Goal: Find specific page/section: Find specific page/section

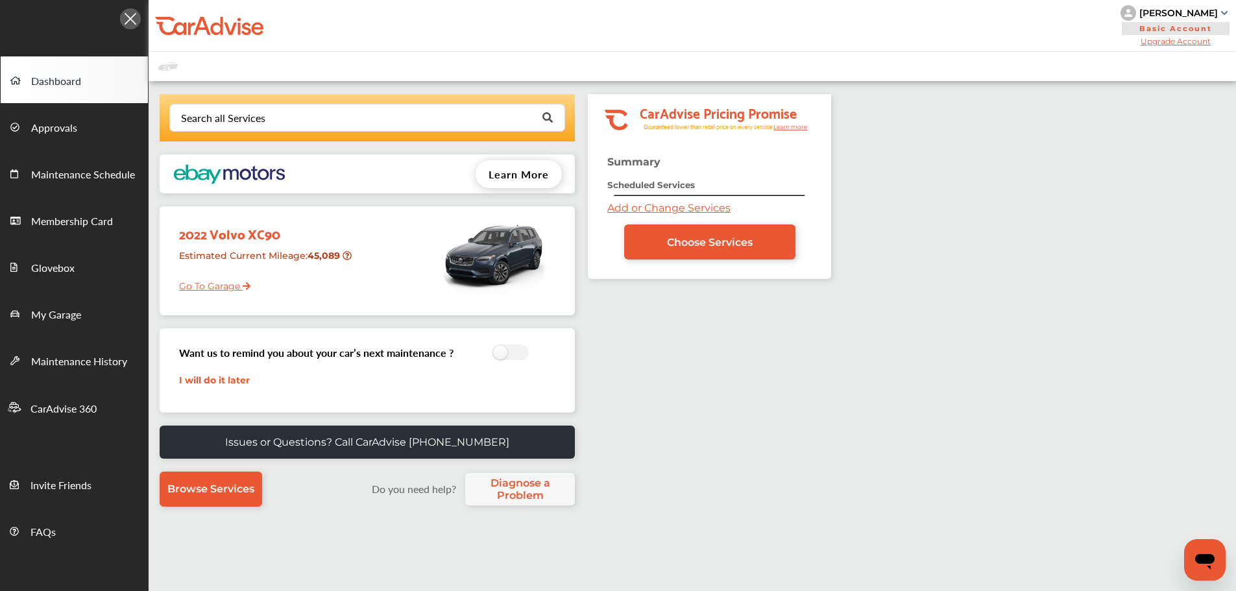
click at [199, 283] on link "Go To Garage" at bounding box center [209, 283] width 81 height 25
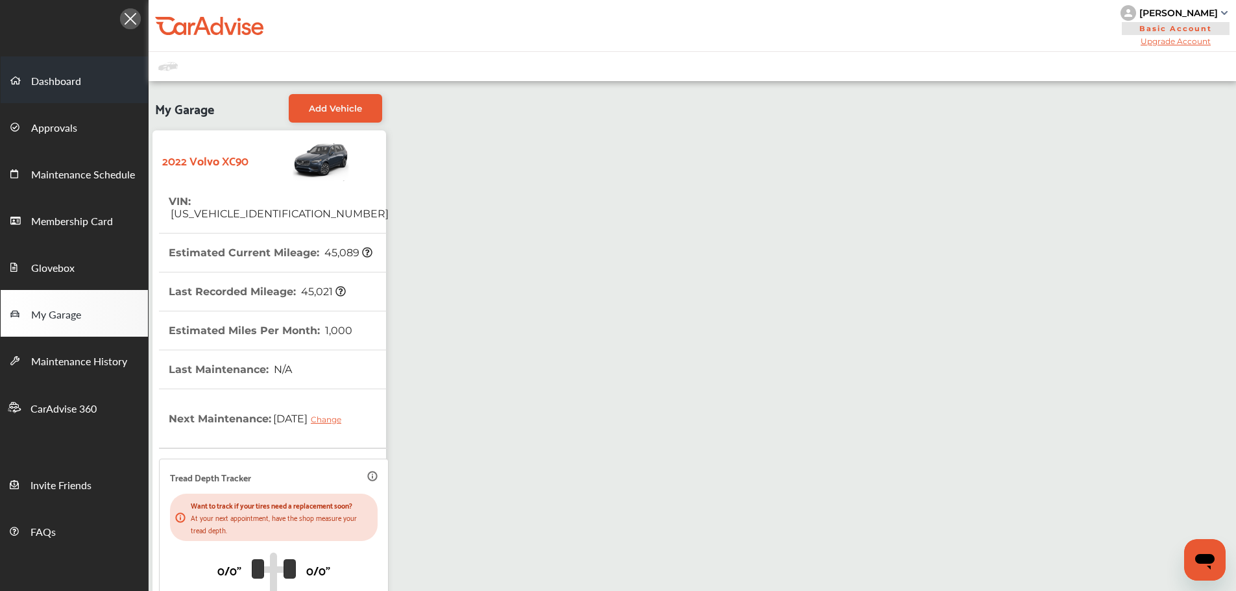
click at [42, 79] on span "Dashboard" at bounding box center [56, 81] width 50 height 17
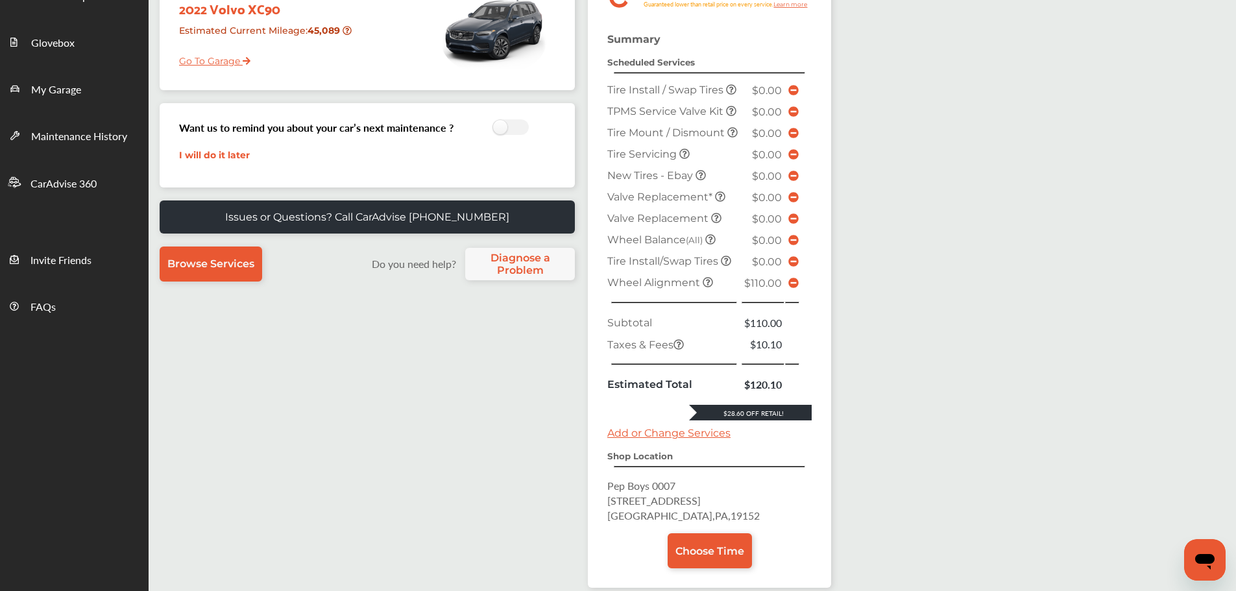
scroll to position [325, 0]
